Goal: Task Accomplishment & Management: Complete application form

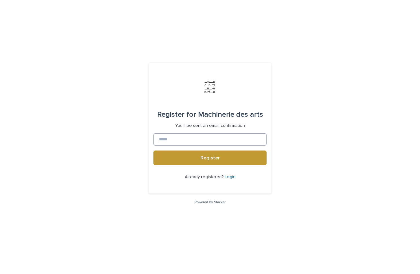
click at [250, 146] on input at bounding box center [209, 139] width 113 height 12
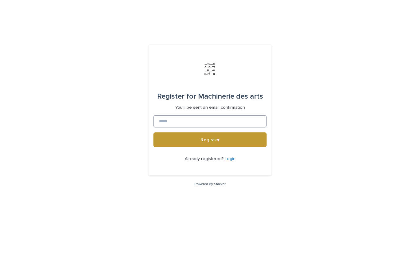
click at [247, 133] on input at bounding box center [209, 139] width 113 height 12
click at [244, 134] on input at bounding box center [209, 139] width 113 height 12
click at [239, 137] on input at bounding box center [209, 139] width 113 height 12
click at [239, 135] on input at bounding box center [209, 139] width 113 height 12
click at [187, 135] on input at bounding box center [209, 139] width 113 height 12
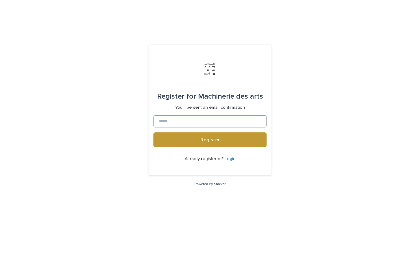
click at [187, 135] on input at bounding box center [209, 139] width 113 height 12
click at [194, 134] on input at bounding box center [209, 139] width 113 height 12
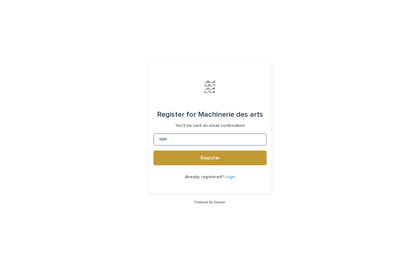
click at [245, 146] on input at bounding box center [209, 139] width 113 height 12
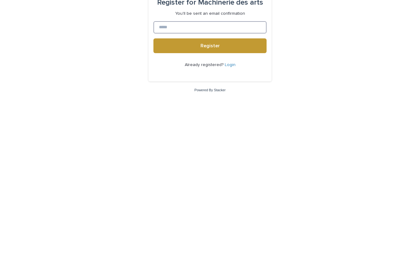
type input "**********"
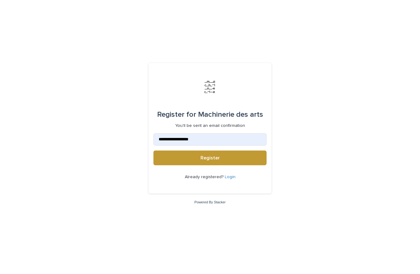
click at [245, 154] on button "Register" at bounding box center [209, 158] width 113 height 15
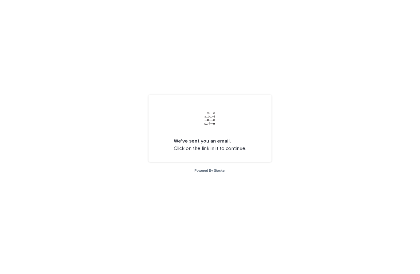
scroll to position [0, 0]
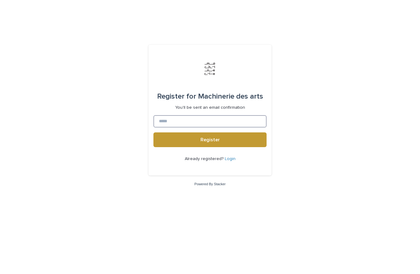
click at [188, 134] on input at bounding box center [209, 139] width 113 height 12
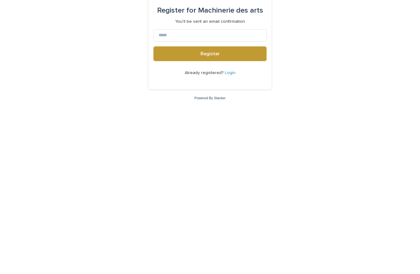
type input "**********"
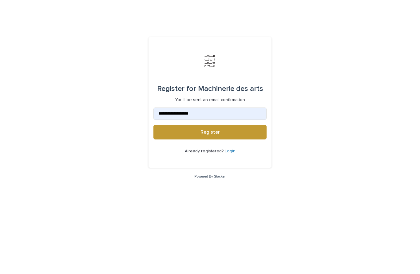
click at [225, 151] on button "Register" at bounding box center [209, 158] width 113 height 15
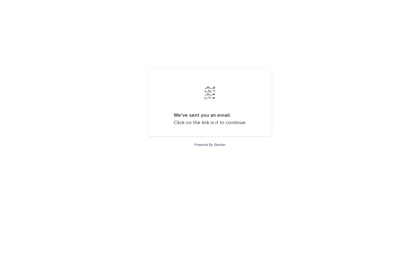
click at [235, 138] on p "We've sent you an email. Click on the link in it to continue." at bounding box center [210, 145] width 73 height 14
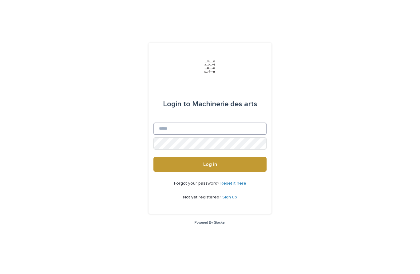
click at [231, 135] on input "Email" at bounding box center [209, 129] width 113 height 12
click at [215, 135] on input "Email" at bounding box center [209, 129] width 113 height 12
click at [197, 135] on input "Email" at bounding box center [209, 129] width 113 height 12
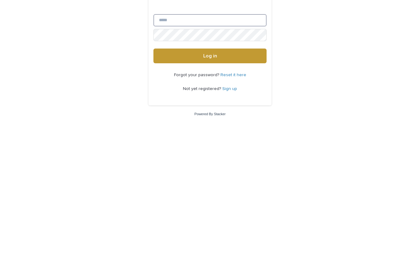
click at [202, 123] on input "Email" at bounding box center [209, 129] width 113 height 12
type input "**********"
click at [239, 157] on button "Log in" at bounding box center [209, 164] width 113 height 15
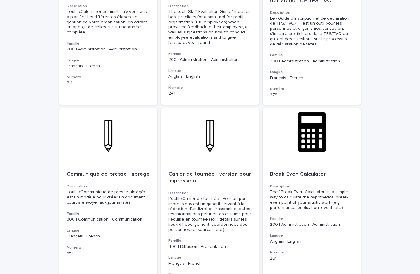
scroll to position [2047, 0]
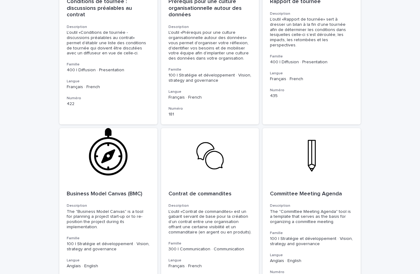
scroll to position [2032, 0]
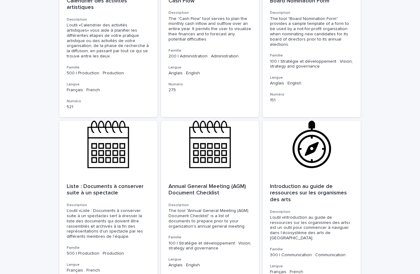
scroll to position [2068, 0]
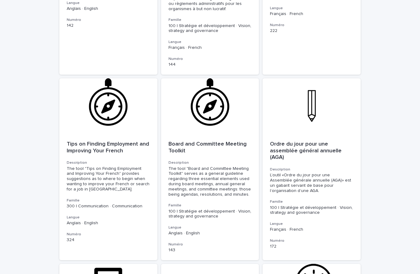
scroll to position [997, 0]
